Goal: Transaction & Acquisition: Purchase product/service

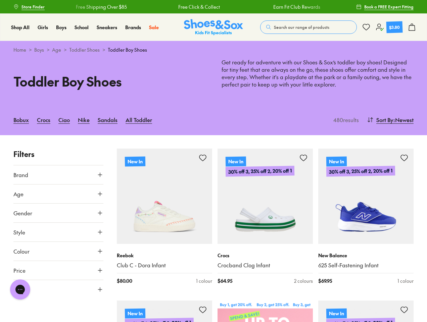
click at [308, 27] on span "Search our range of products" at bounding box center [301, 27] width 55 height 6
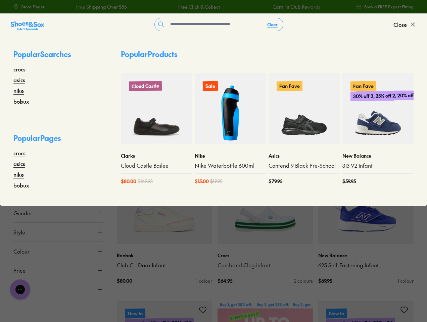
click at [405, 24] on span "Close" at bounding box center [399, 24] width 13 height 8
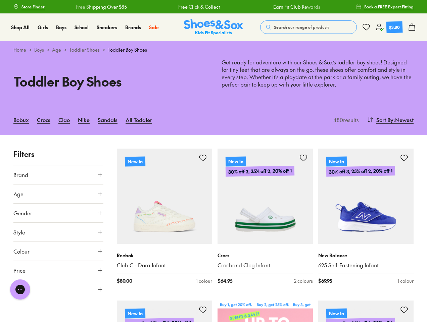
click at [412, 27] on icon at bounding box center [412, 27] width 8 height 8
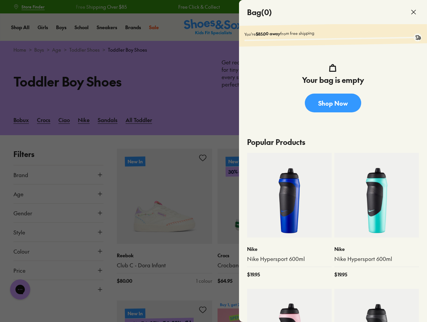
click at [389, 120] on div at bounding box center [213, 161] width 427 height 322
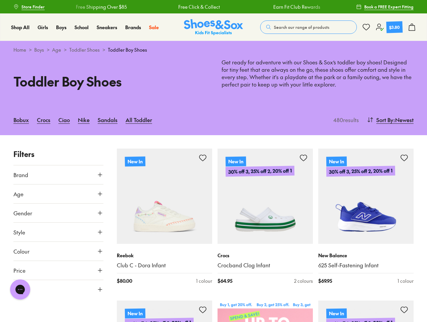
click at [58, 175] on button "Brand" at bounding box center [58, 174] width 90 height 19
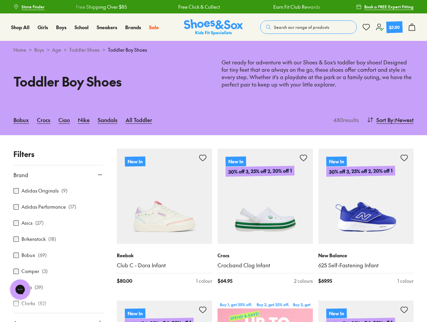
click at [16, 304] on div at bounding box center [58, 306] width 90 height 13
click at [16, 319] on span "Age" at bounding box center [18, 323] width 10 height 8
click at [58, 194] on div "Adidas Originals ( 9 )" at bounding box center [58, 191] width 90 height 8
